Goal: Task Accomplishment & Management: Find specific page/section

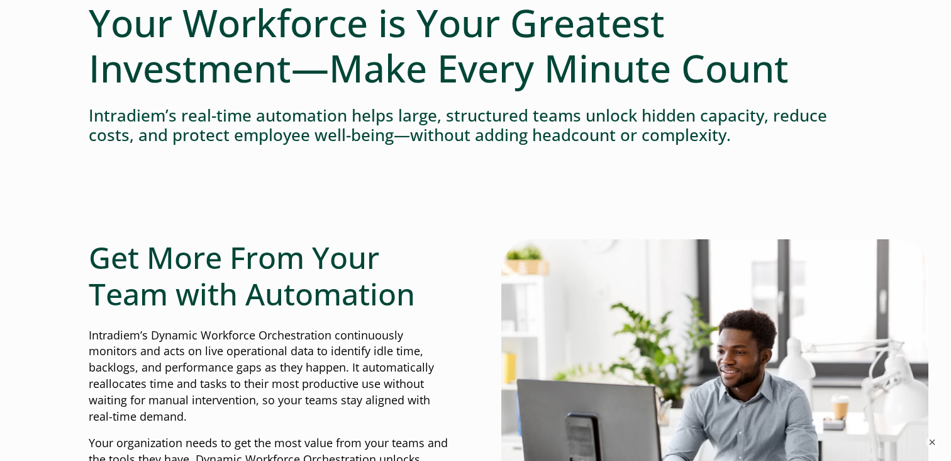
scroll to position [176, 0]
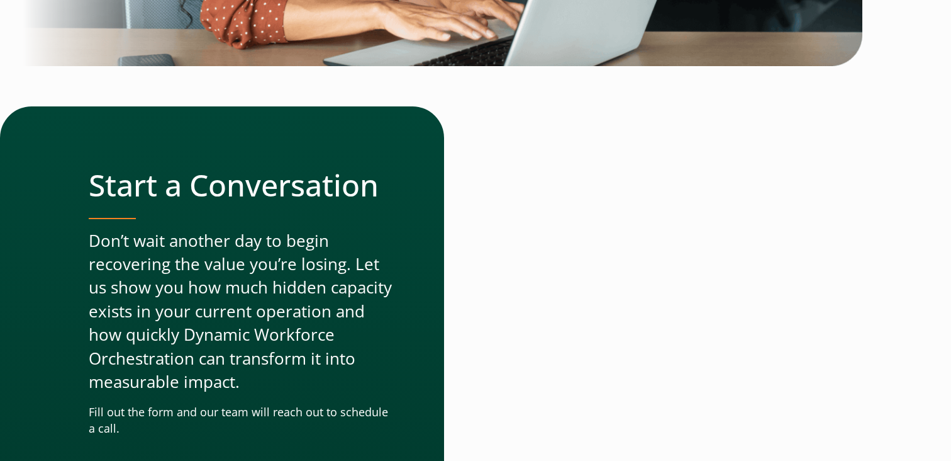
scroll to position [3934, 0]
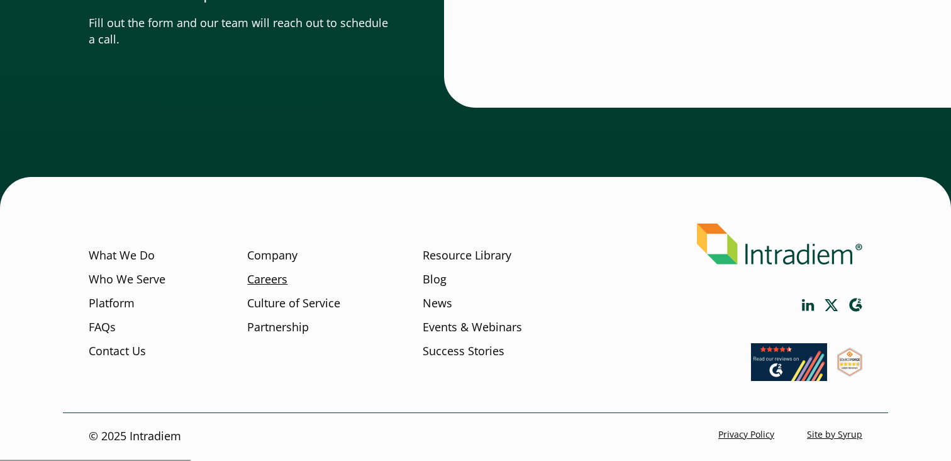
click at [276, 275] on link "Careers" at bounding box center [267, 279] width 40 height 16
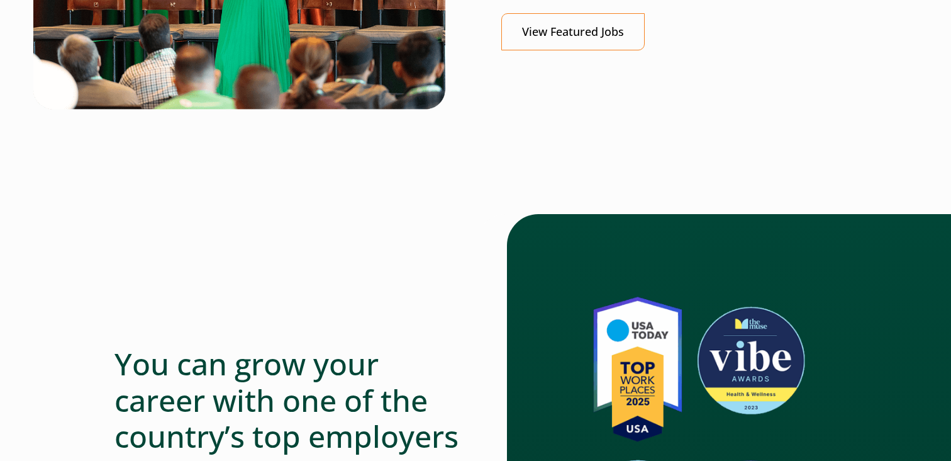
scroll to position [656, 0]
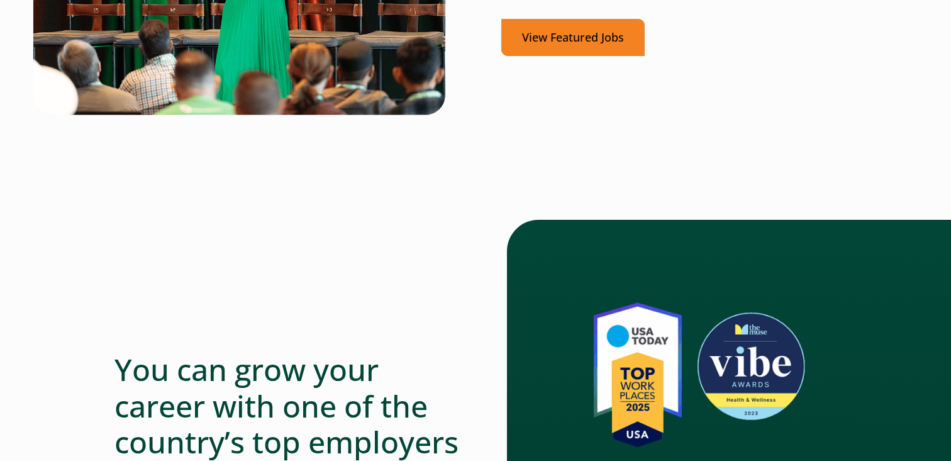
click at [586, 47] on link "View Featured Jobs" at bounding box center [573, 37] width 143 height 37
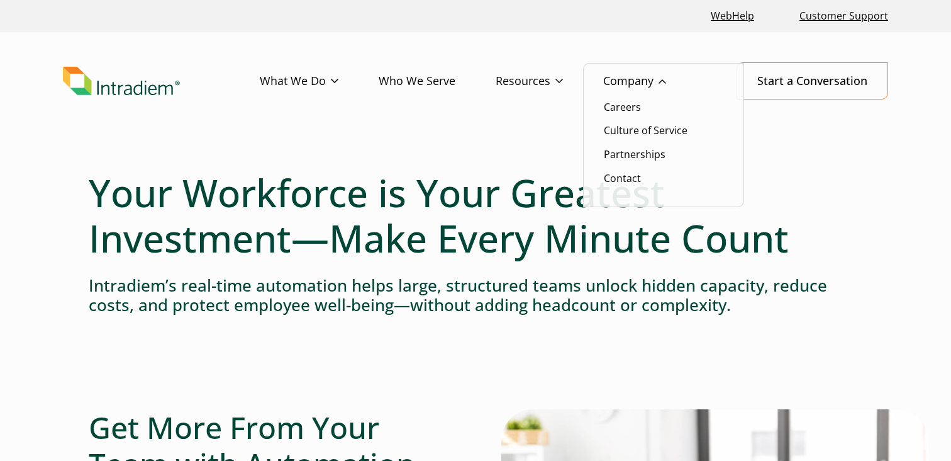
scroll to position [9, 0]
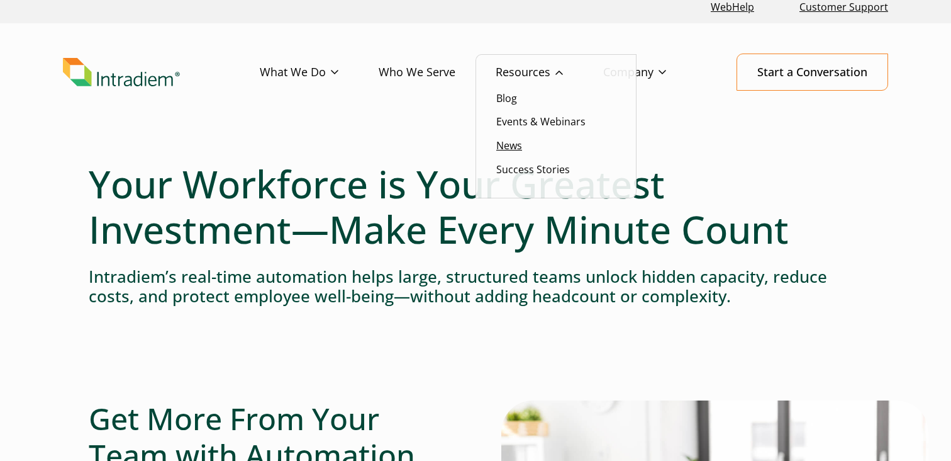
click at [510, 143] on link "News" at bounding box center [509, 145] width 26 height 14
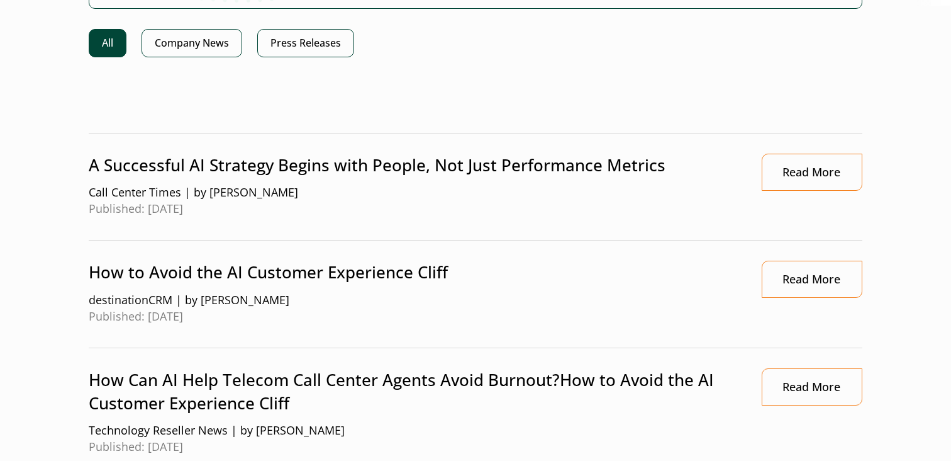
scroll to position [315, 0]
